Goal: Check status

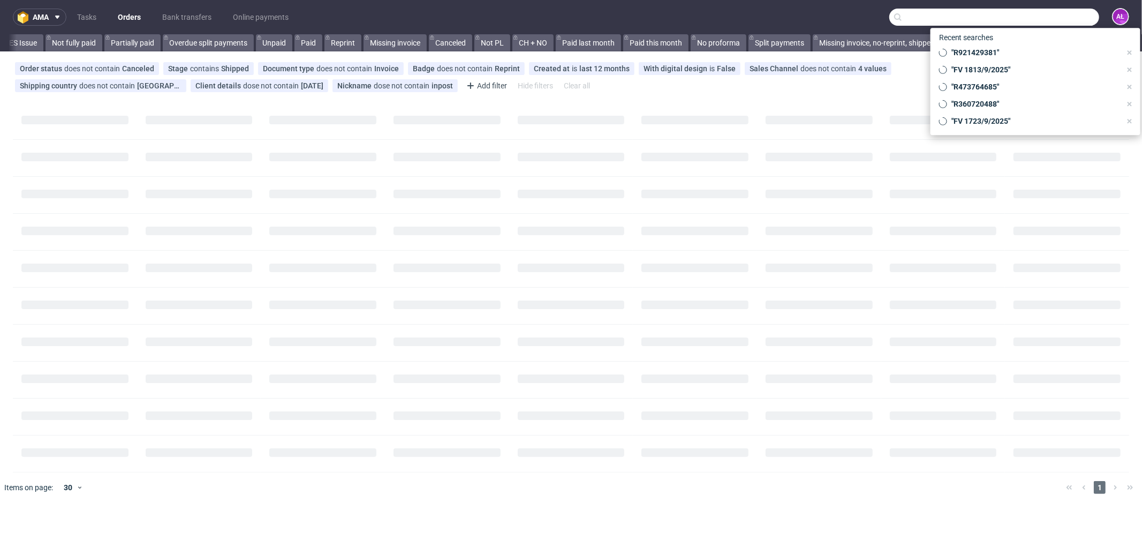
click at [1030, 17] on input "text" at bounding box center [994, 17] width 210 height 17
paste input "FV [DATE]"
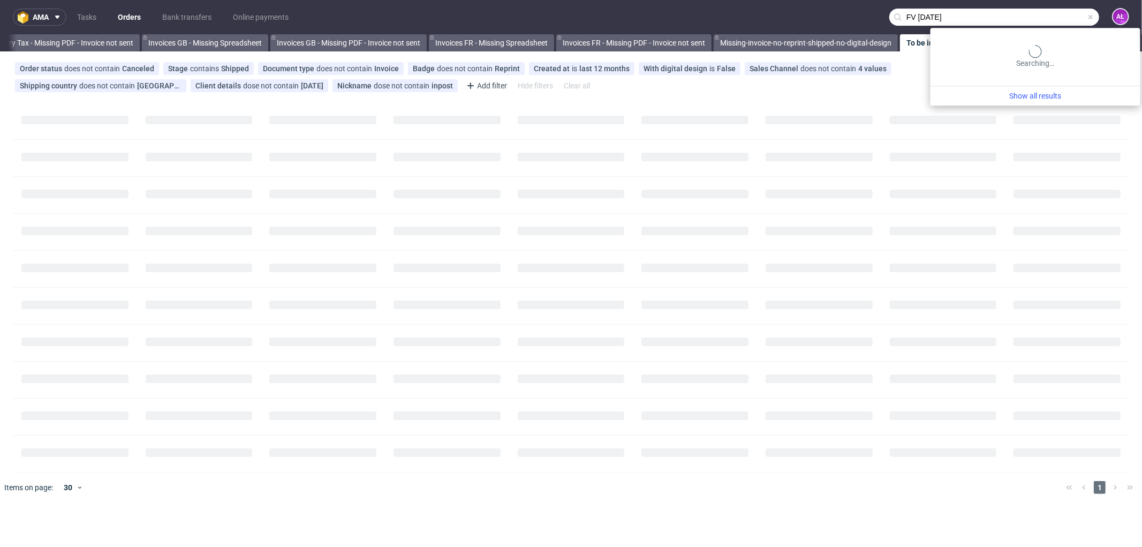
scroll to position [0, 1560]
type input "FV [DATE]"
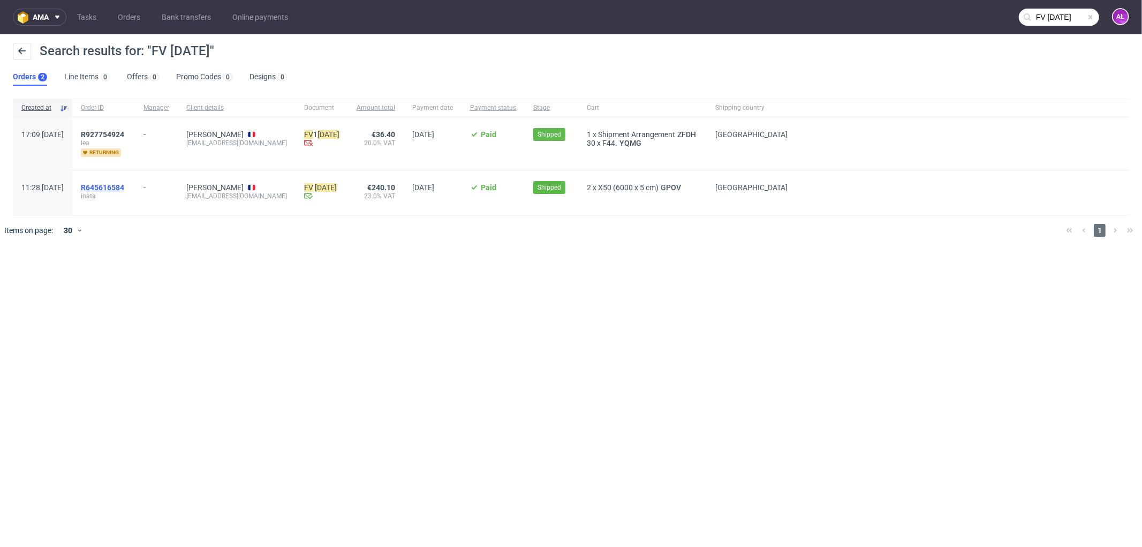
click at [124, 184] on span "R645616584" at bounding box center [102, 187] width 43 height 9
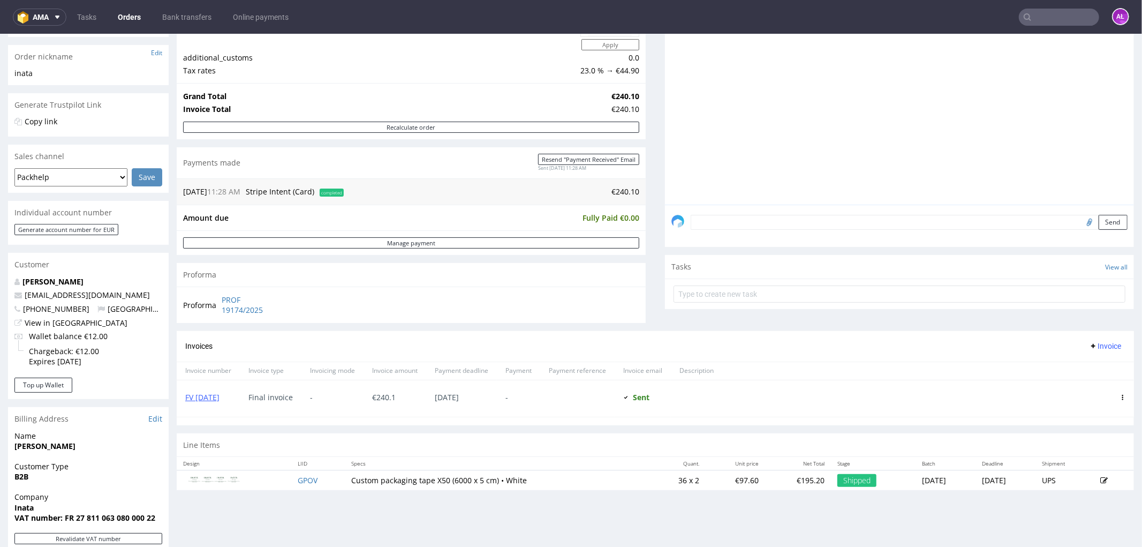
scroll to position [178, 0]
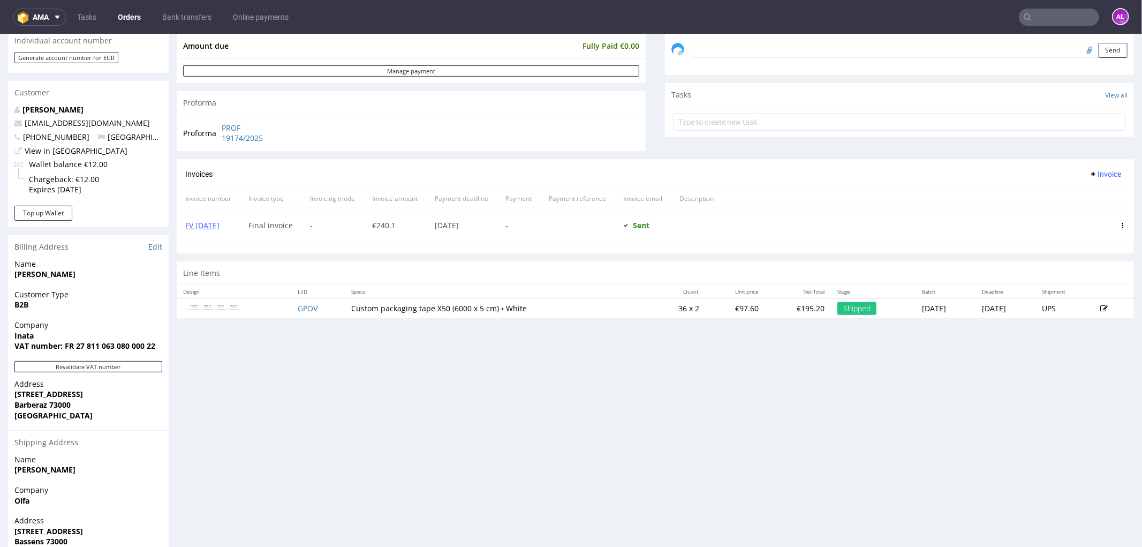
scroll to position [357, 0]
